Goal: Transaction & Acquisition: Purchase product/service

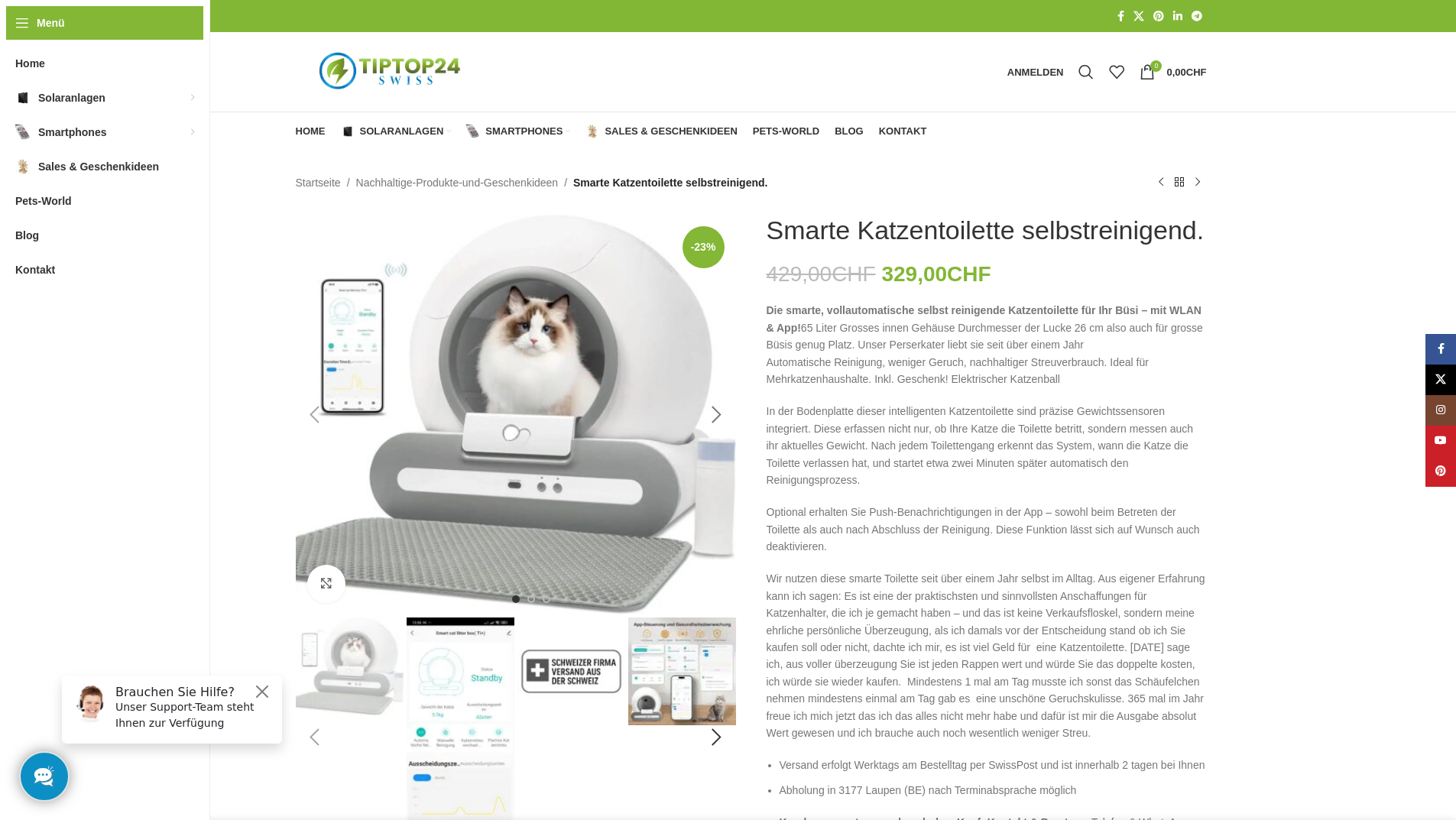
click at [713, 412] on div "Next slide" at bounding box center [717, 415] width 39 height 39
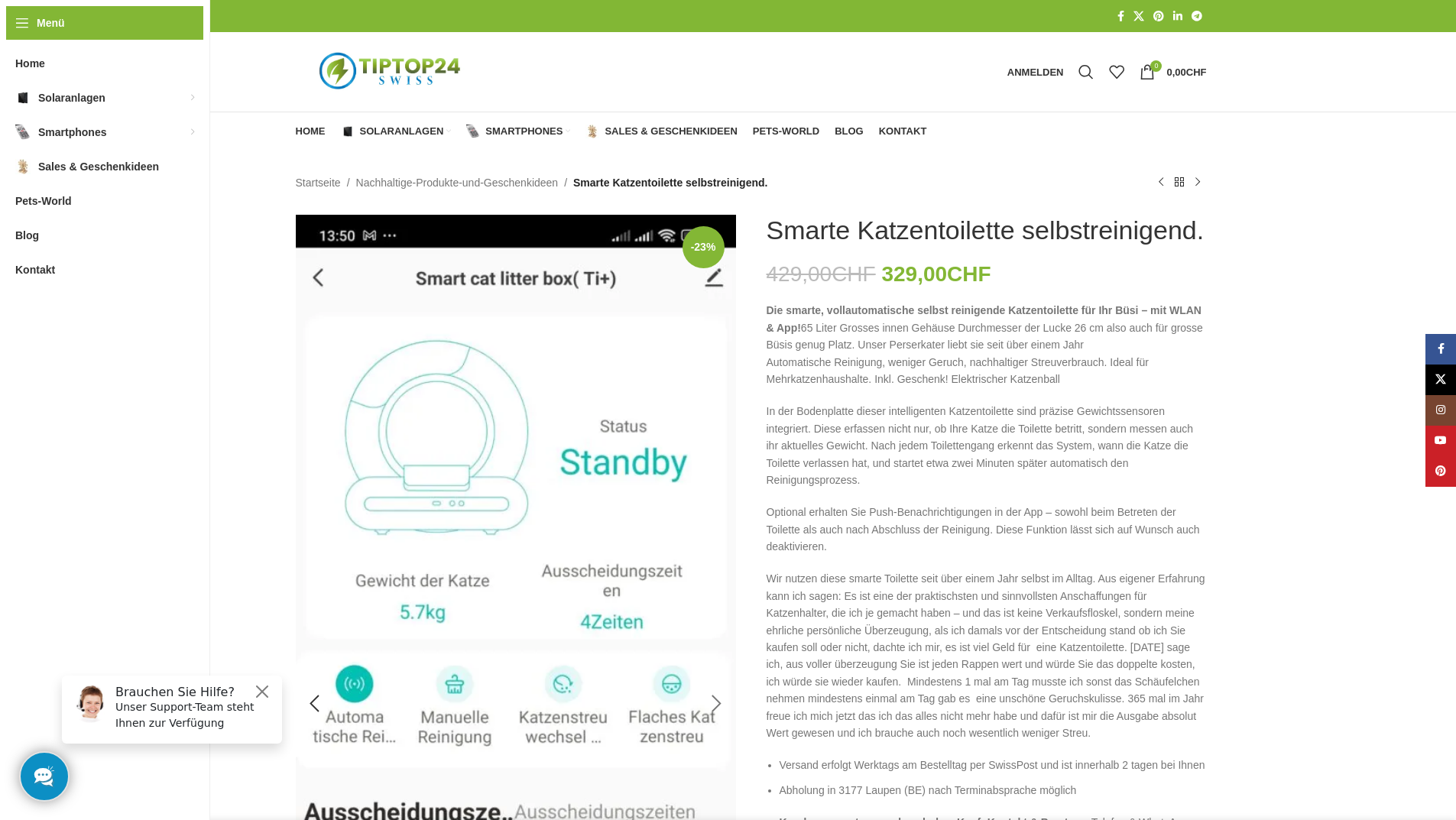
click at [713, 412] on img "2 / 11" at bounding box center [515, 704] width 440 height 978
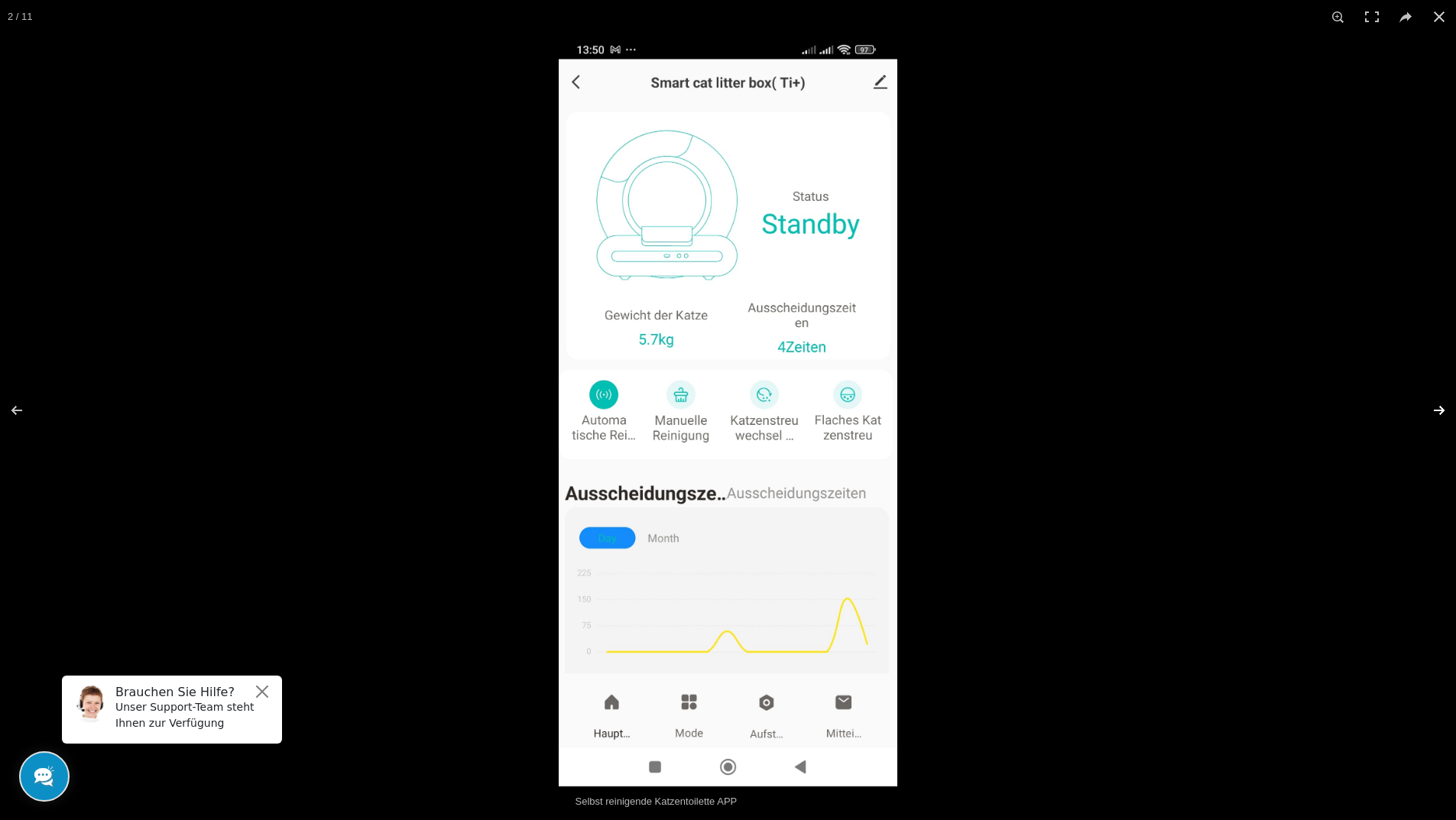
click at [1437, 408] on button at bounding box center [1428, 410] width 53 height 76
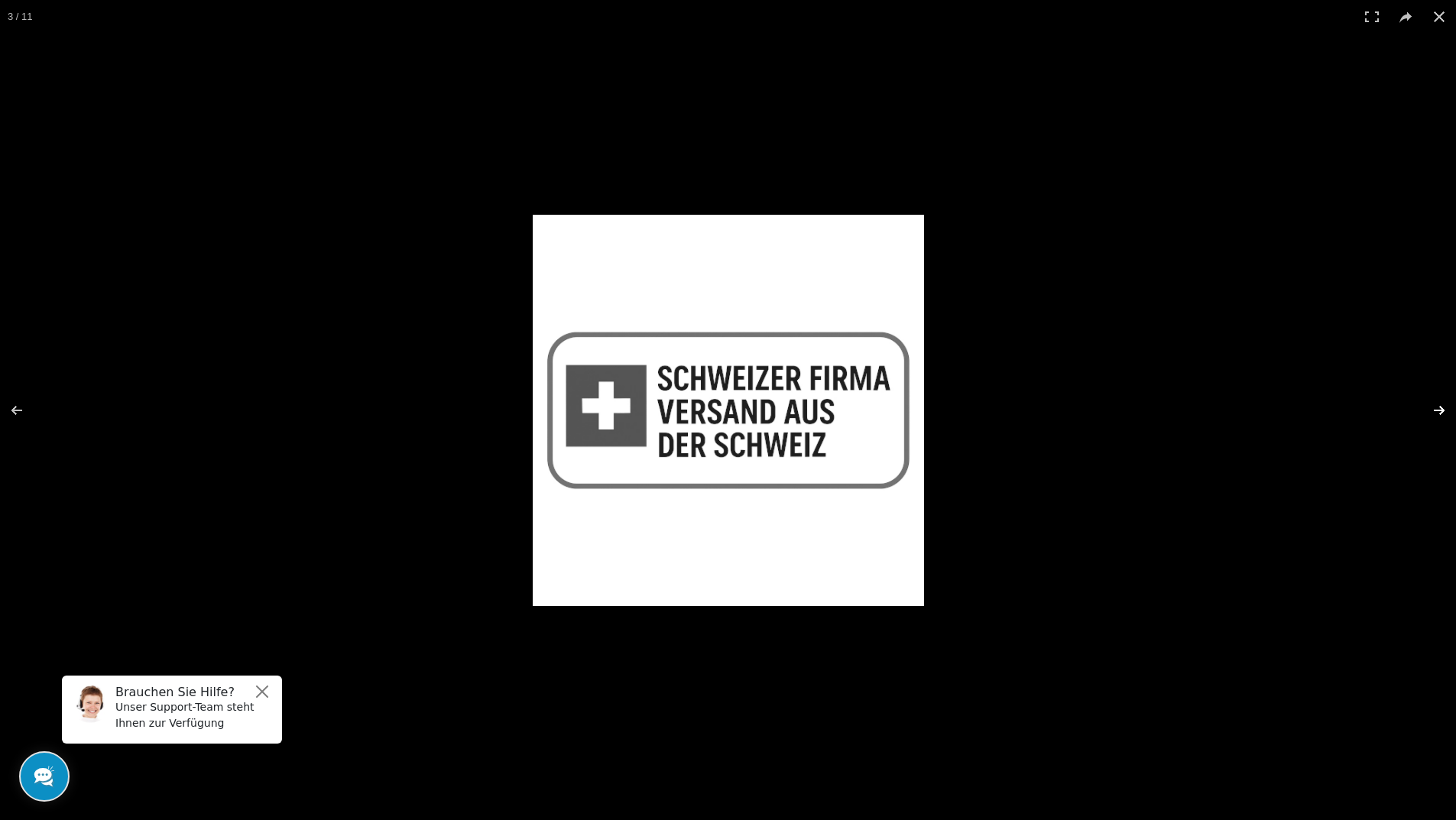
click at [1437, 408] on button at bounding box center [1428, 410] width 53 height 76
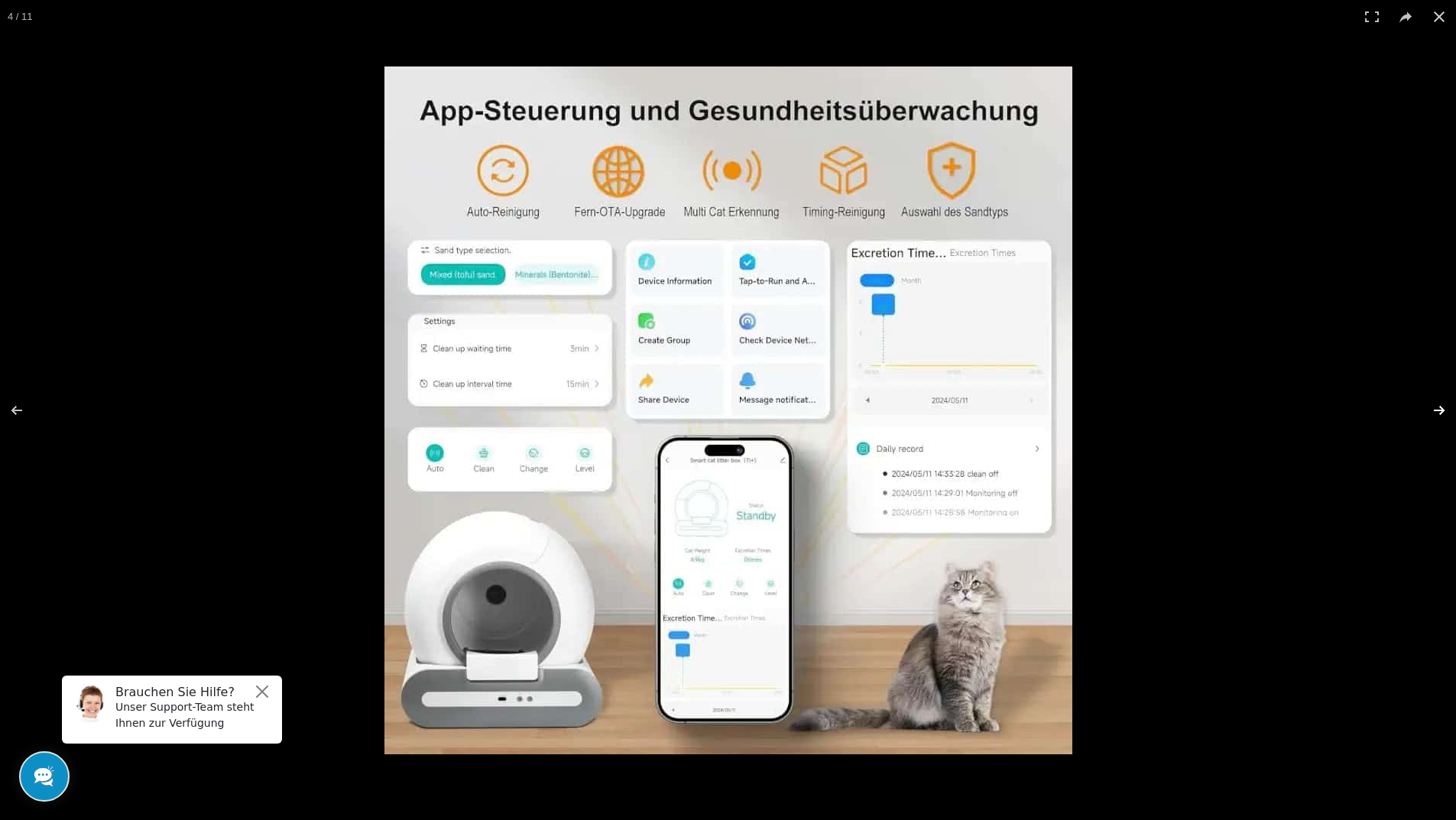
click at [1437, 408] on button at bounding box center [1428, 410] width 53 height 76
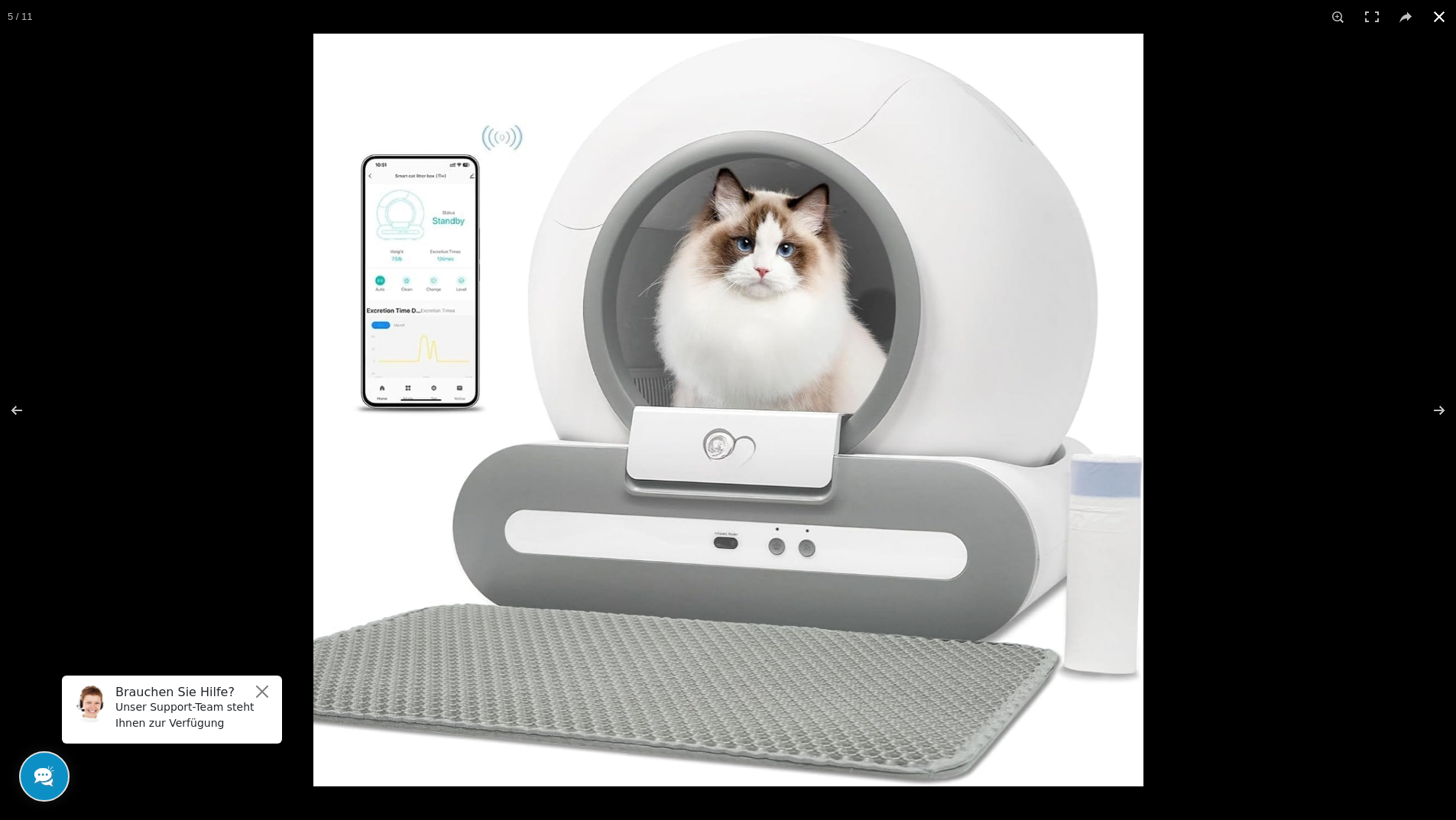
click at [1436, 11] on button at bounding box center [1439, 17] width 34 height 34
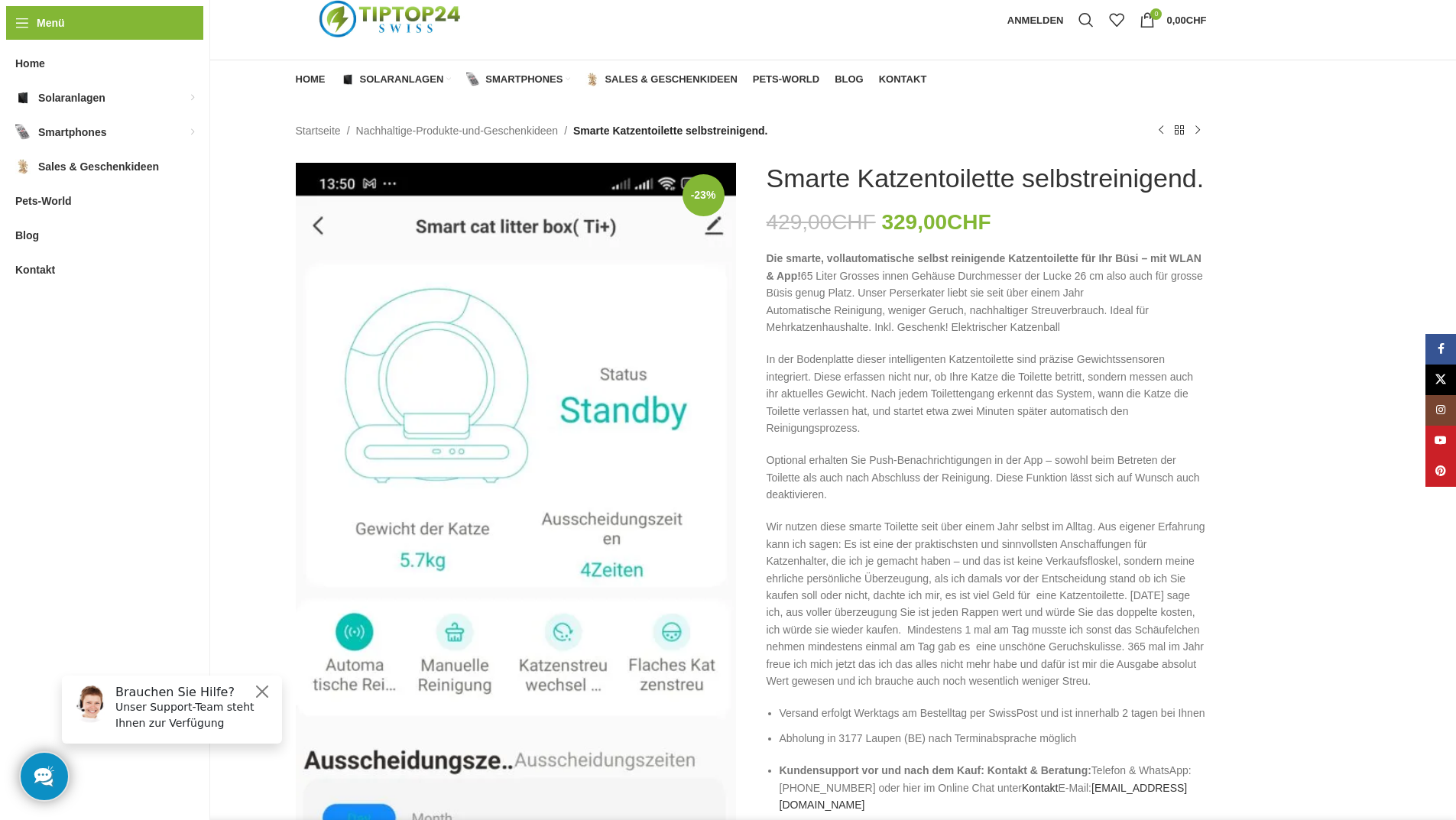
scroll to position [76, 0]
